Goal: Transaction & Acquisition: Purchase product/service

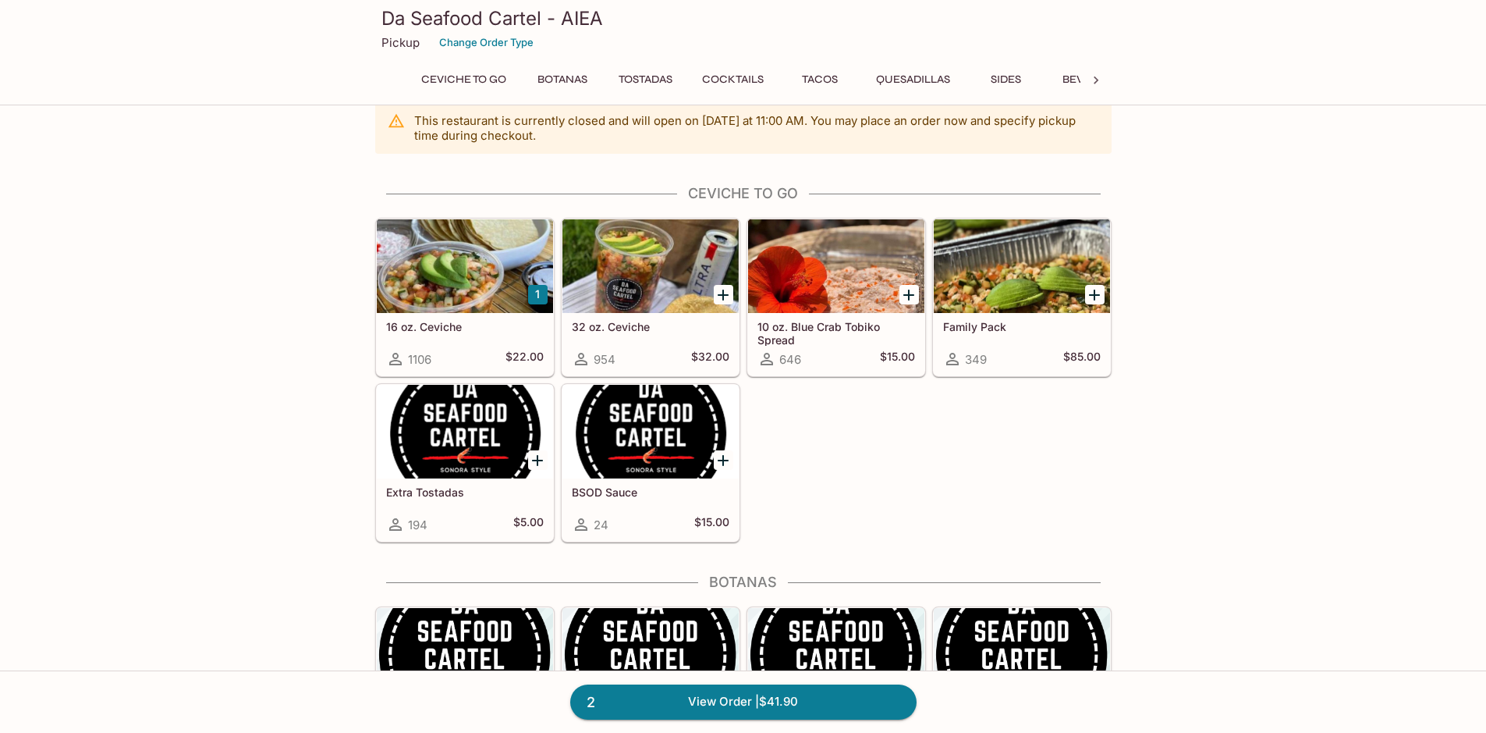
scroll to position [23, 0]
click at [453, 250] on div at bounding box center [465, 266] width 176 height 94
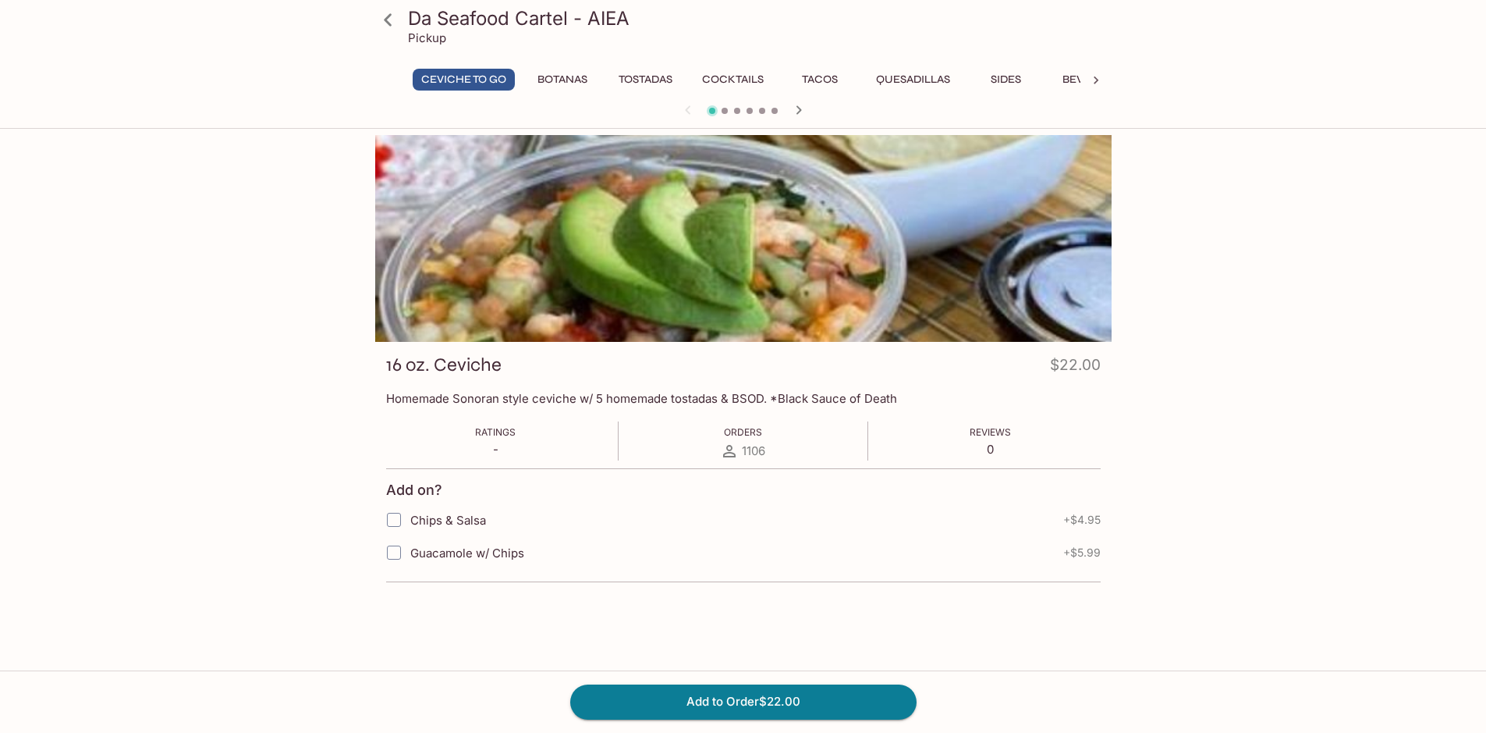
scroll to position [135, 0]
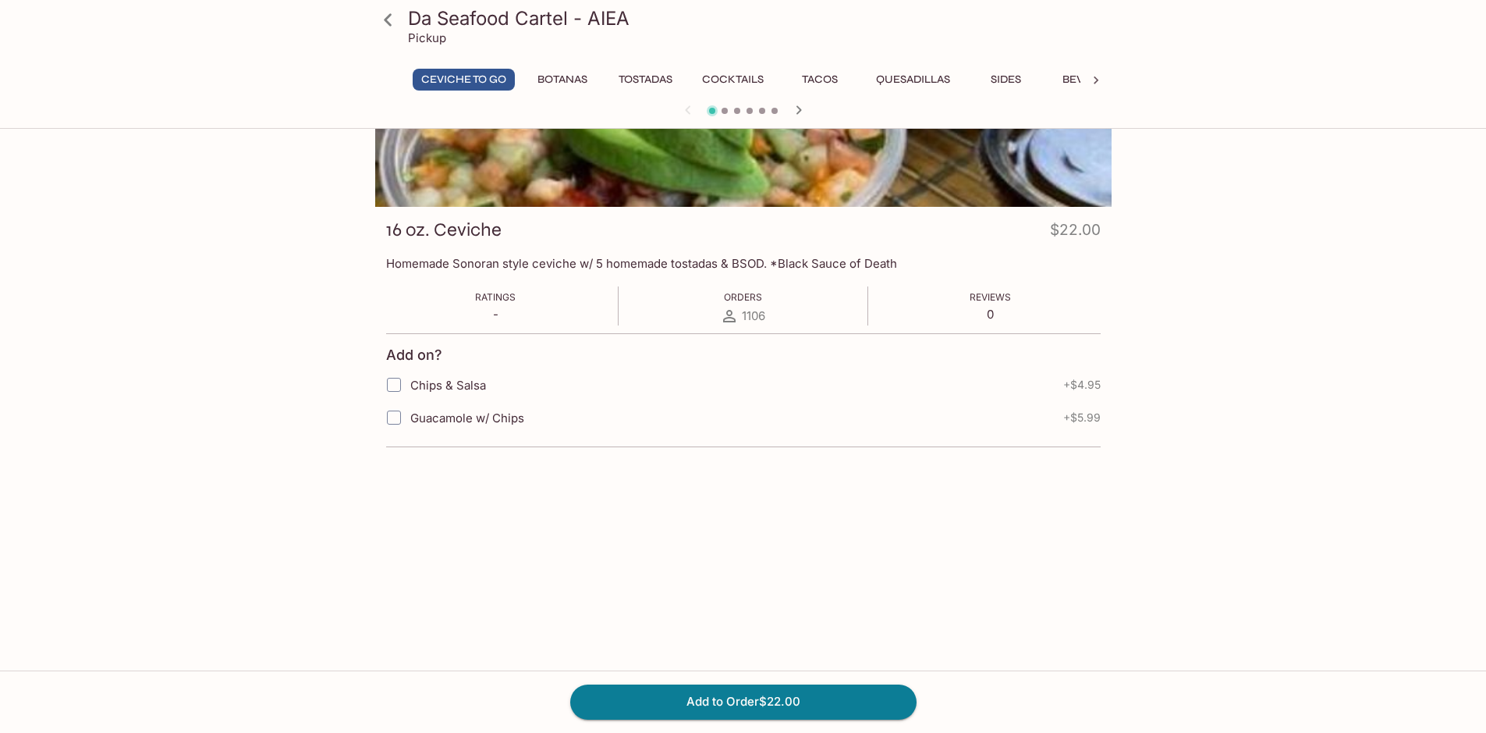
click at [396, 420] on input "Guacamole w/ Chips" at bounding box center [393, 417] width 31 height 31
checkbox input "true"
click at [805, 694] on button "Add to Order $27.99" at bounding box center [743, 701] width 346 height 34
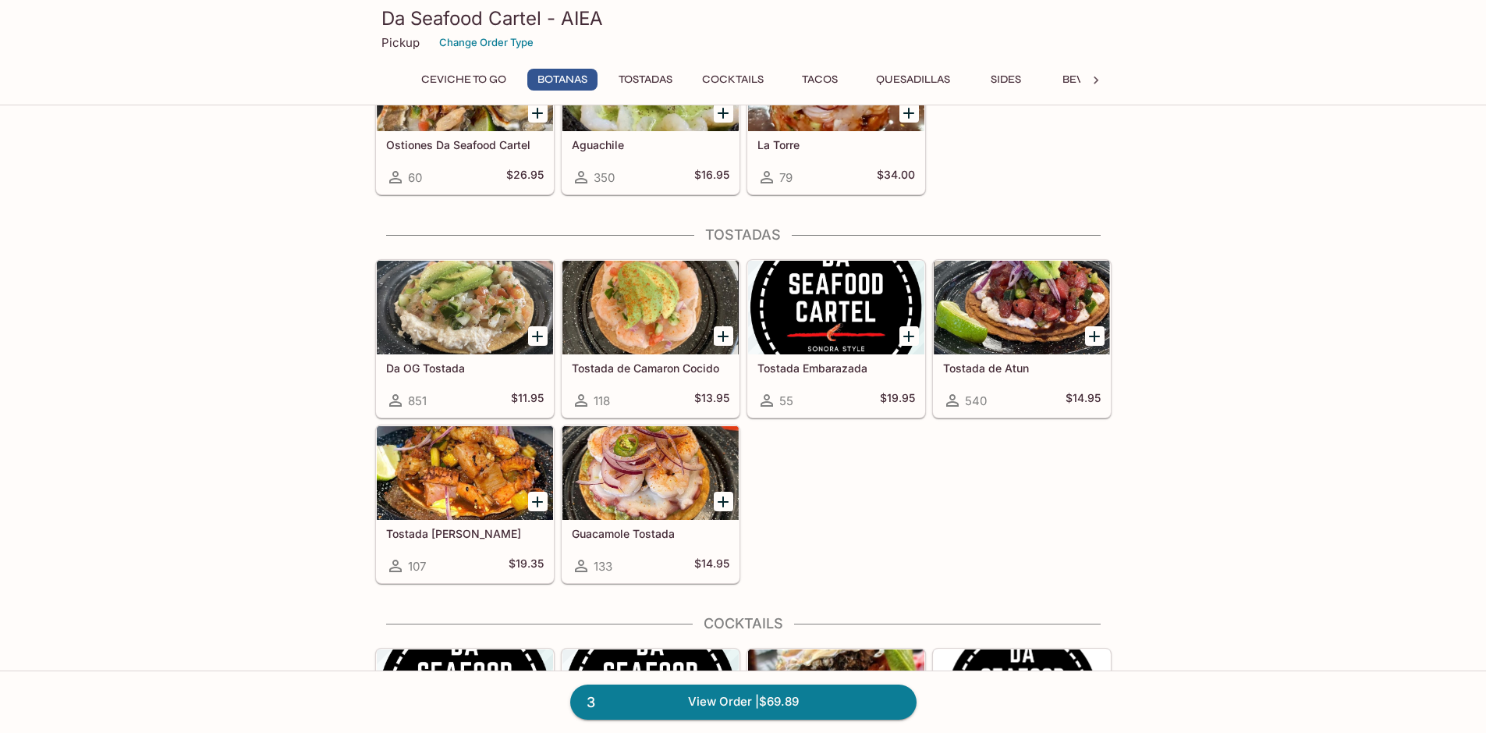
scroll to position [779, 0]
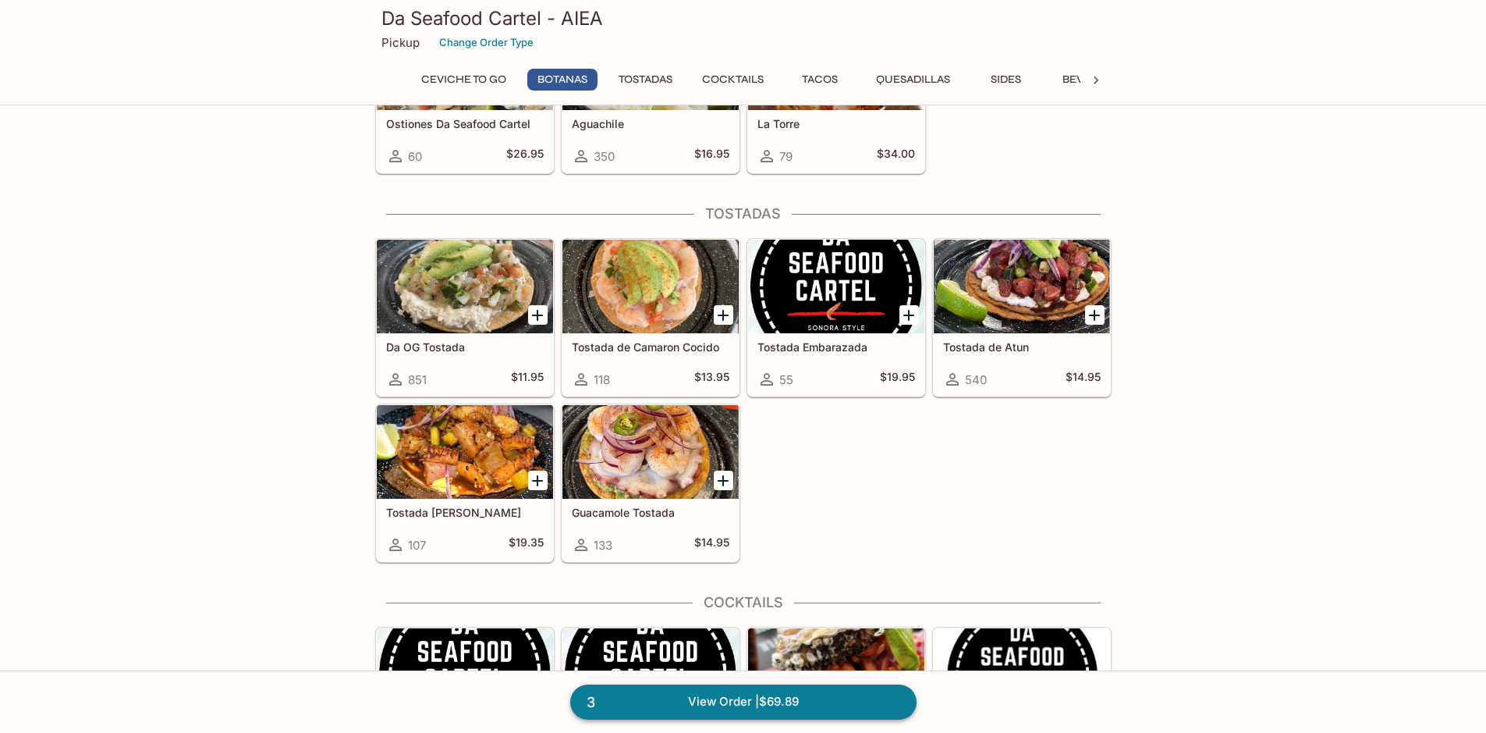
click at [776, 699] on link "3 View Order | $69.89" at bounding box center [743, 701] width 346 height 34
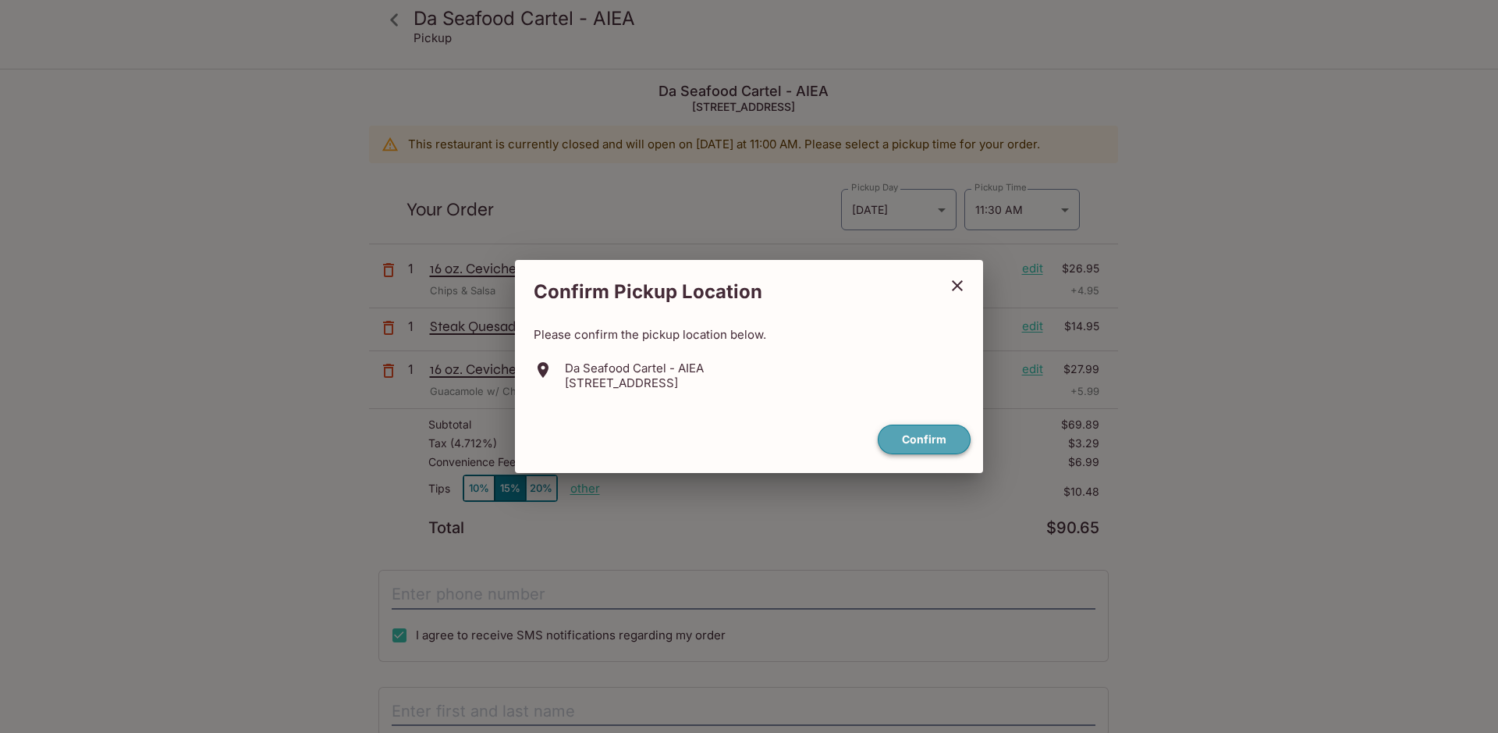
click at [918, 430] on button "Confirm" at bounding box center [924, 439] width 93 height 30
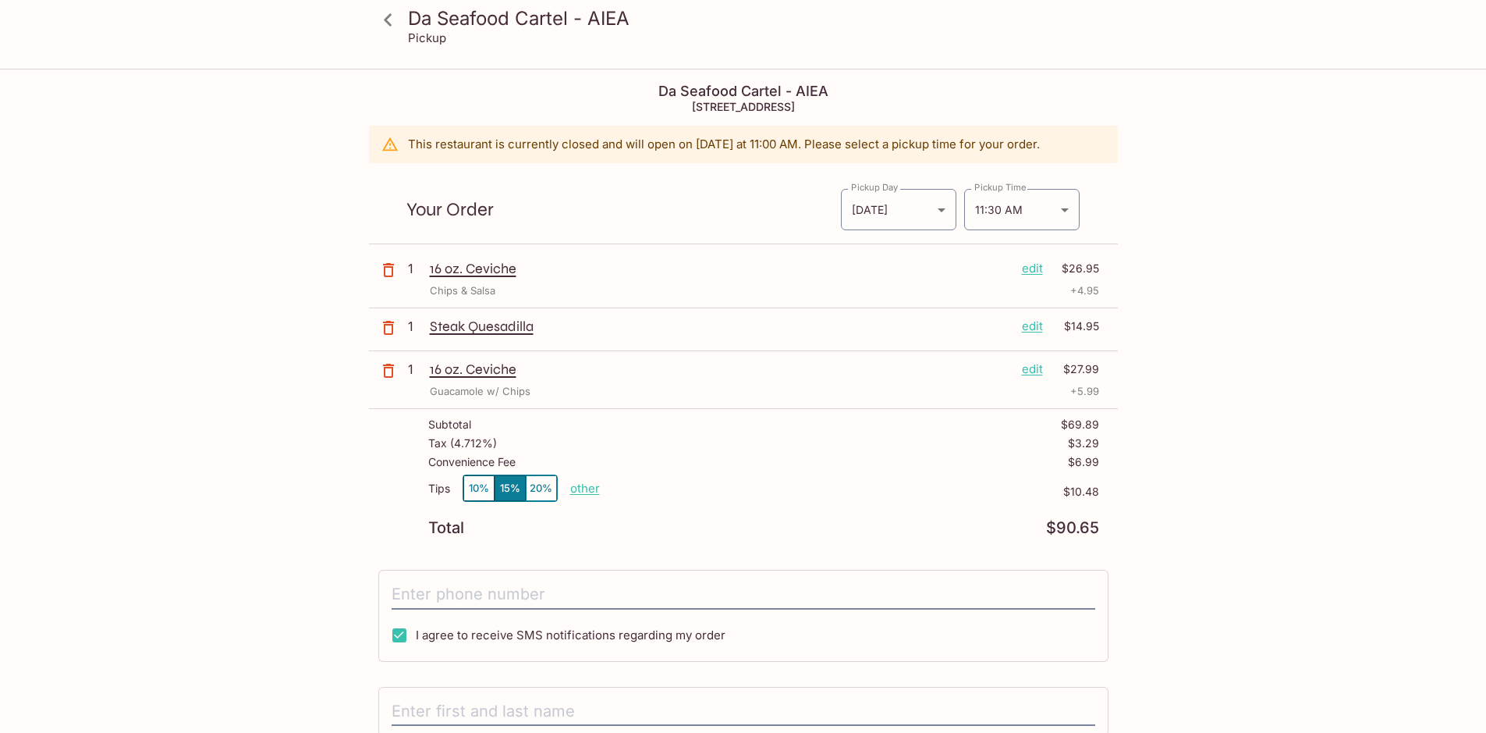
click at [477, 484] on button "10%" at bounding box center [478, 488] width 31 height 26
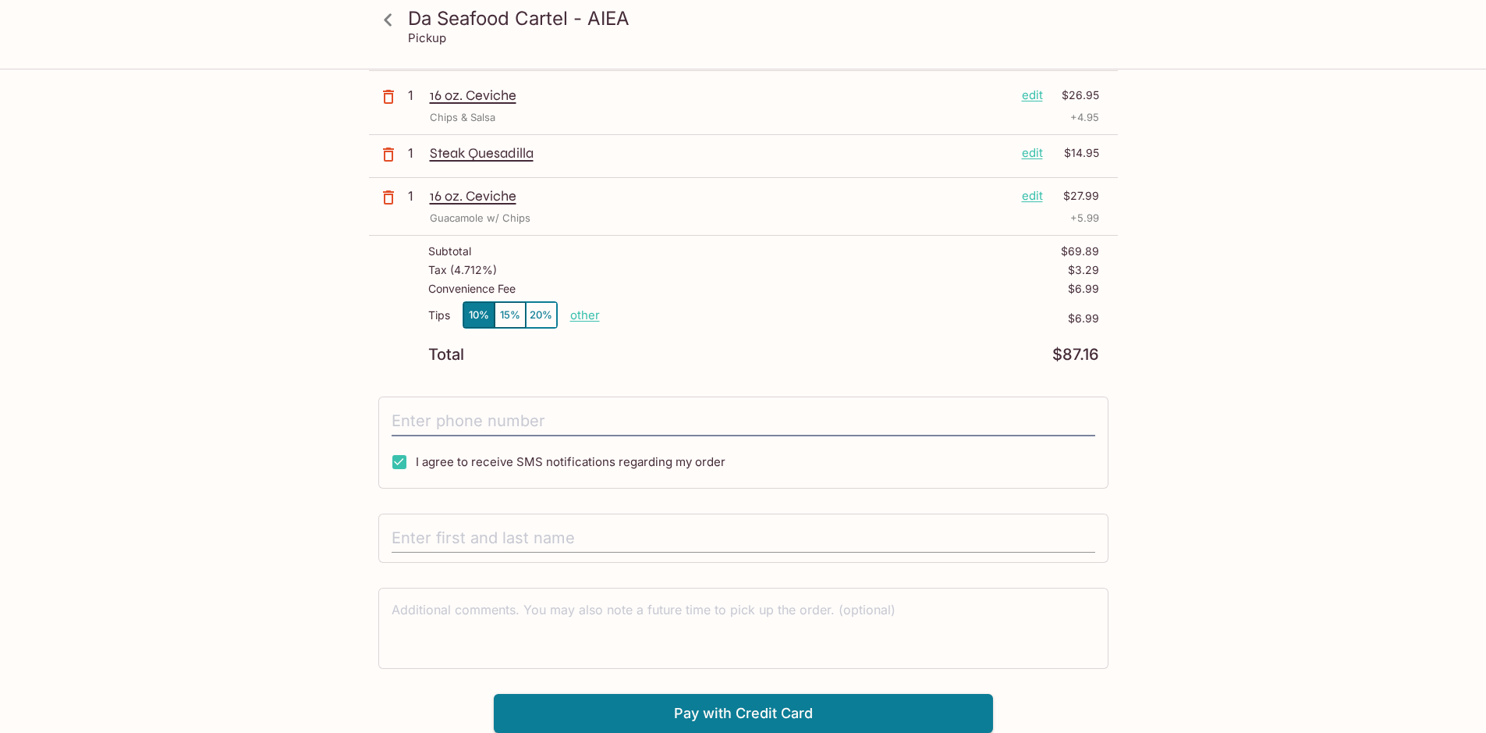
click at [659, 541] on input "text" at bounding box center [744, 538] width 704 height 30
type input "[PERSON_NAME]"
click at [779, 708] on button "Pay with Credit Card" at bounding box center [743, 713] width 499 height 39
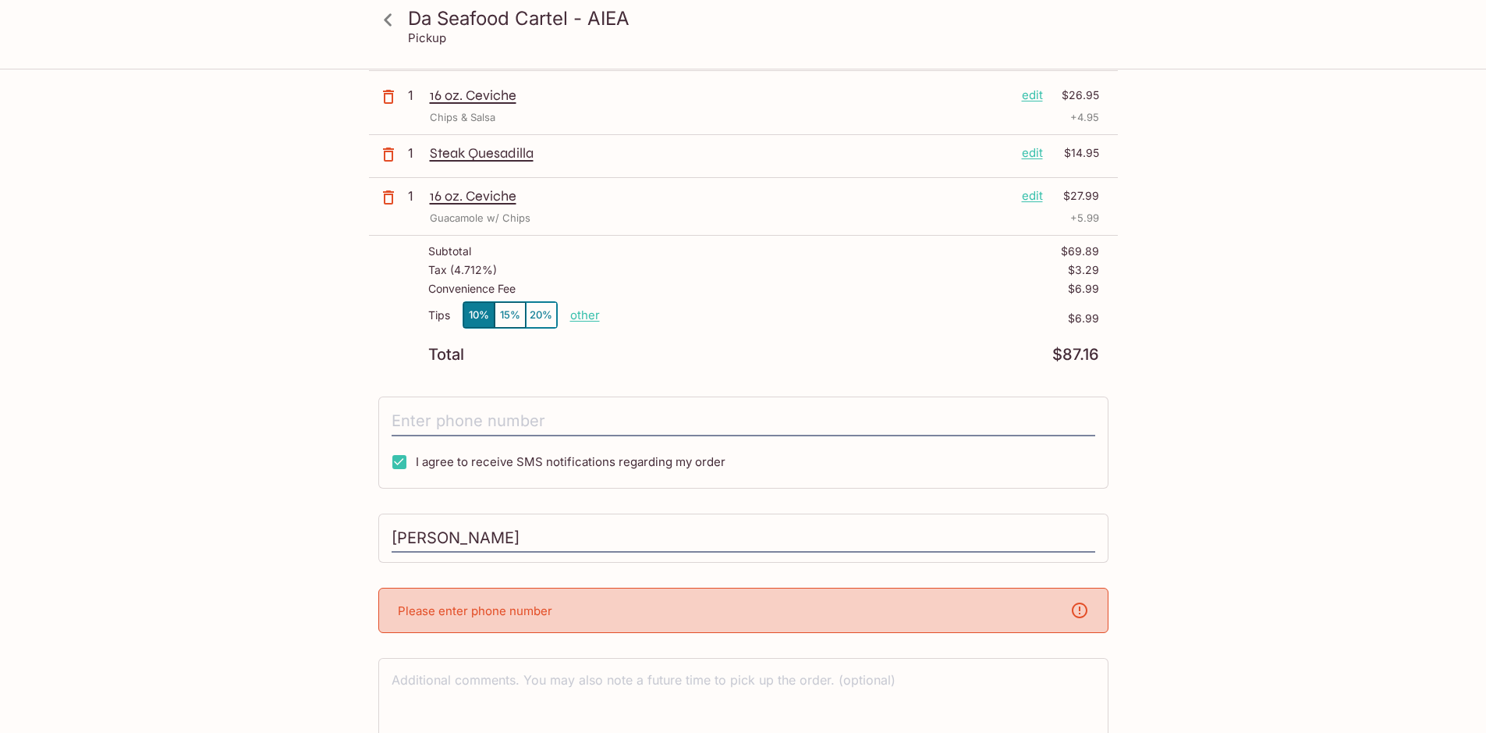
scroll to position [243, 0]
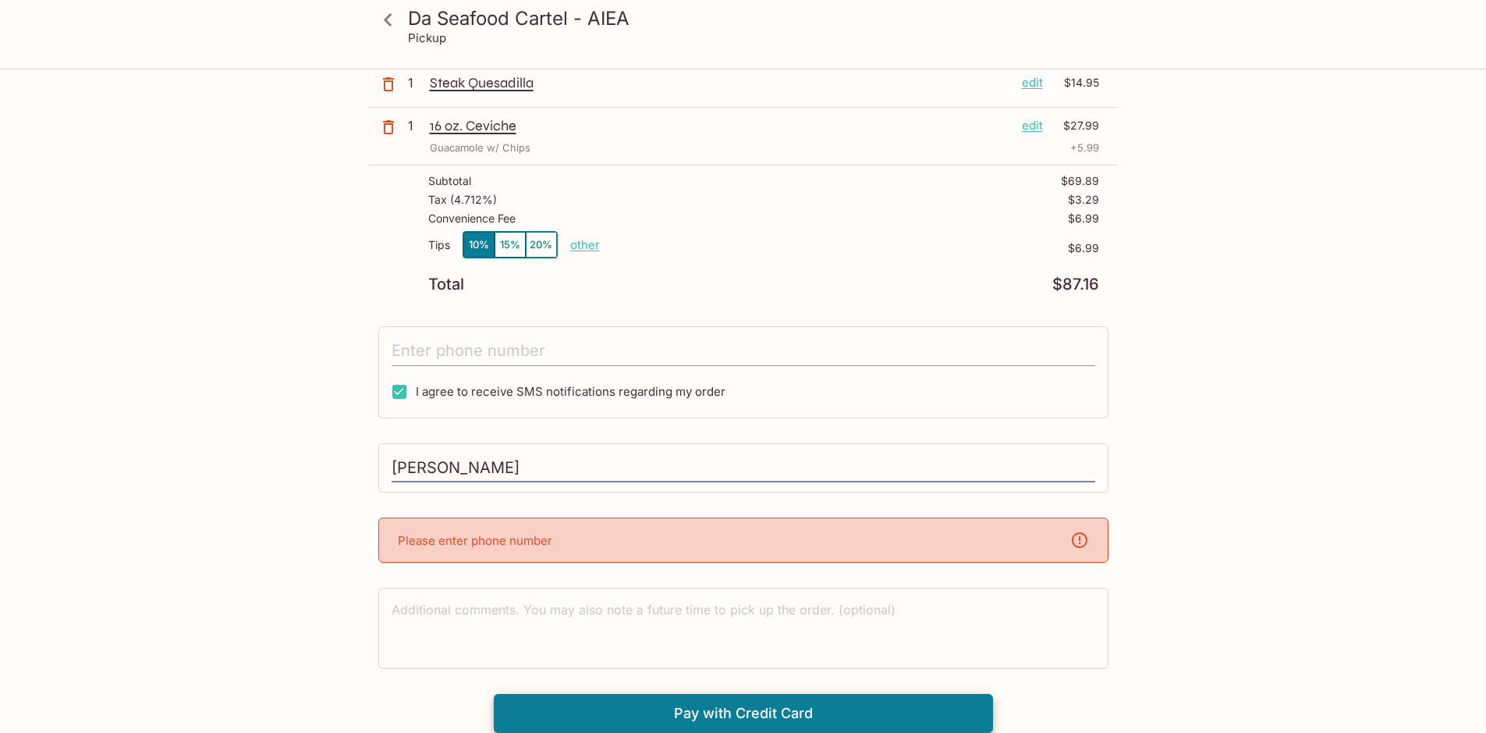
click at [585, 358] on input "tel" at bounding box center [744, 351] width 704 height 30
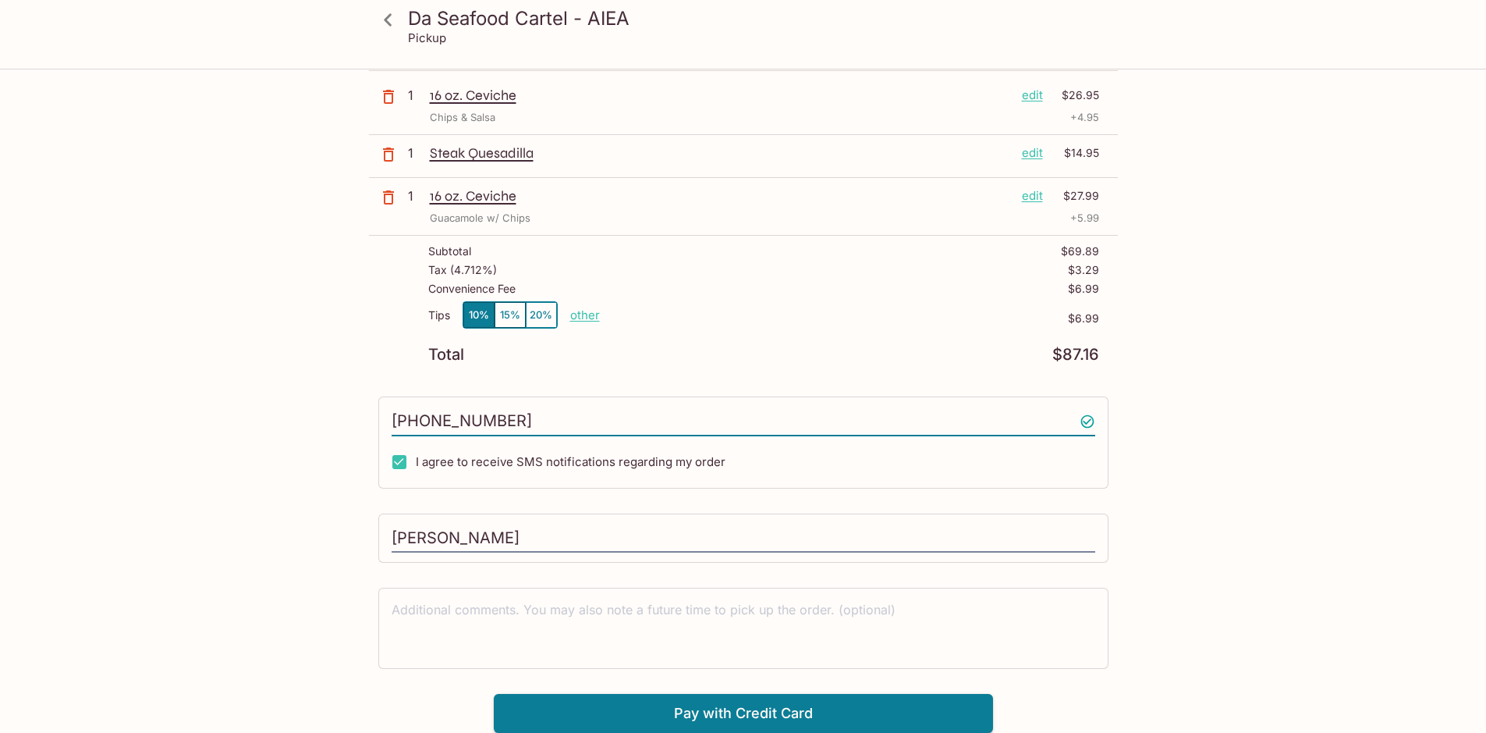
scroll to position [173, 0]
type input "[PHONE_NUMBER]"
click at [811, 706] on button "Pay with Credit Card" at bounding box center [743, 713] width 499 height 39
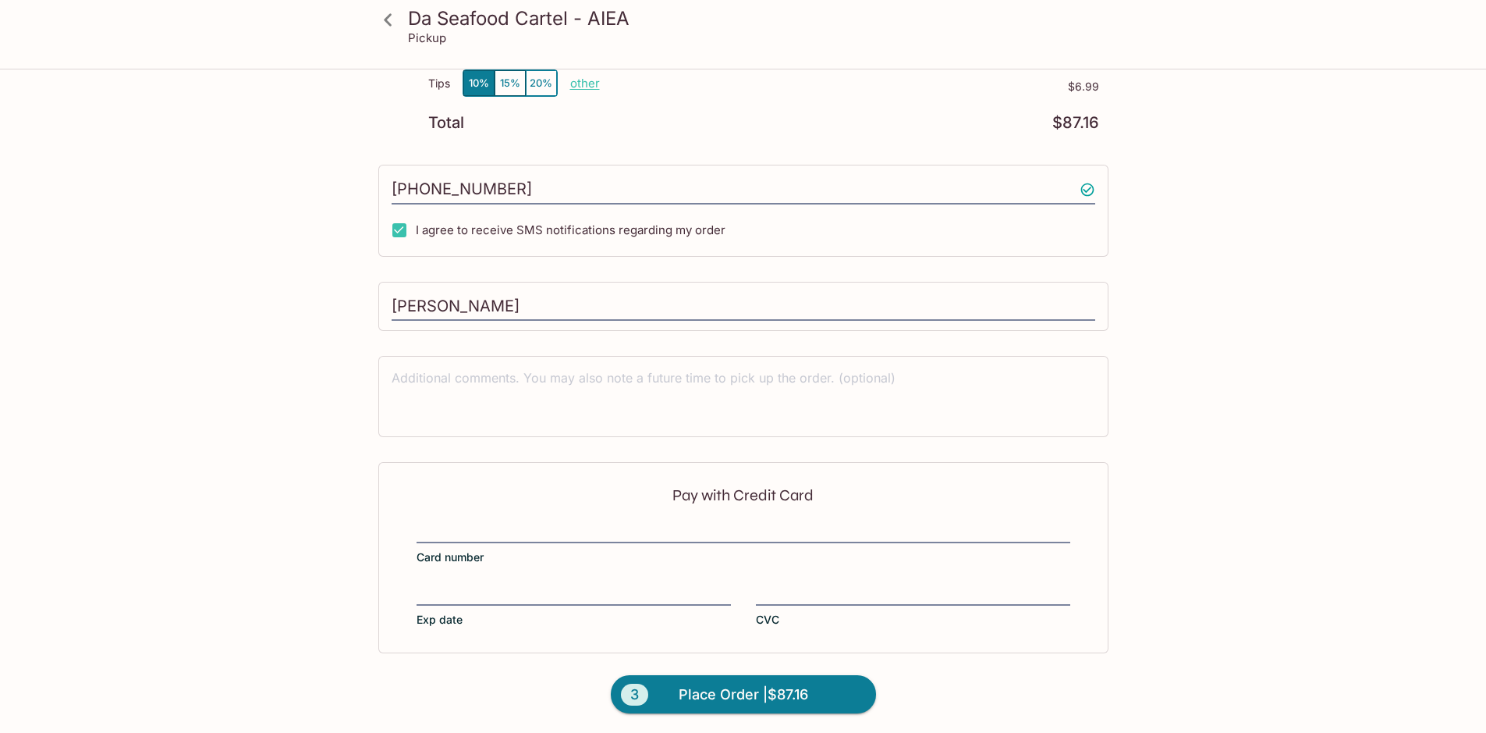
scroll to position [407, 0]
click at [669, 539] on div at bounding box center [744, 530] width 654 height 22
click at [669, 520] on input "Card number" at bounding box center [744, 520] width 654 height 1
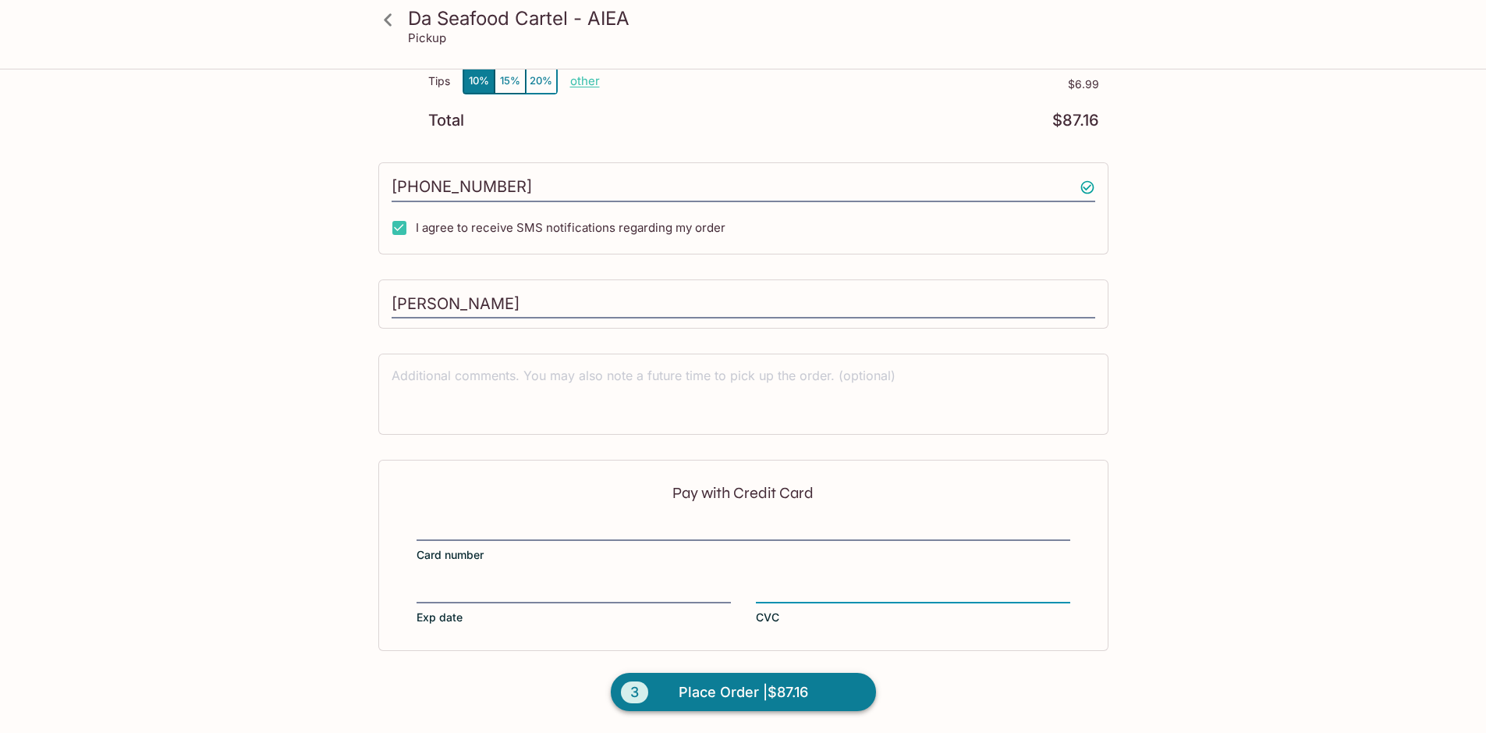
click at [793, 690] on span "Place Order | $87.16" at bounding box center [743, 691] width 129 height 25
